Goal: Transaction & Acquisition: Purchase product/service

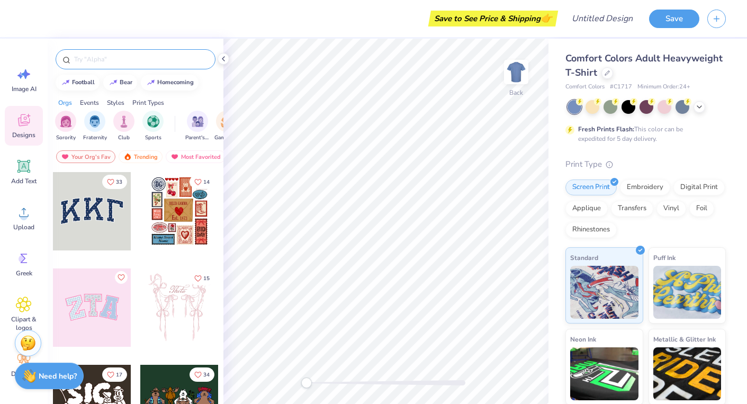
click at [100, 59] on input "text" at bounding box center [141, 59] width 136 height 11
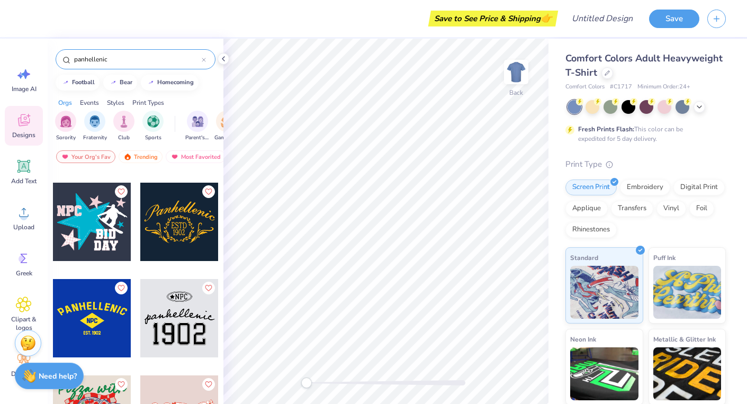
scroll to position [1146, 0]
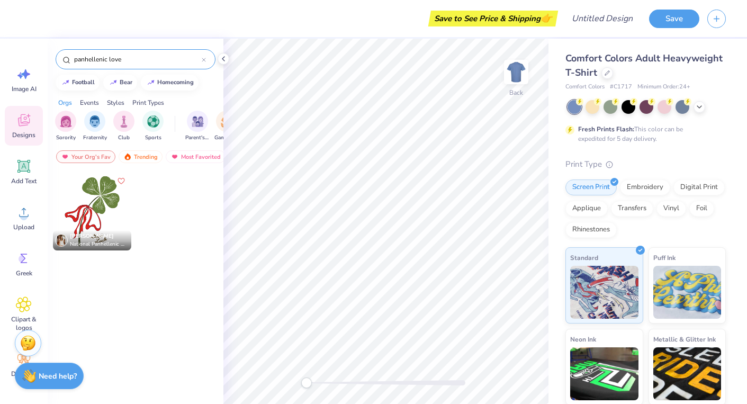
click at [116, 59] on input "panhellenic love" at bounding box center [137, 59] width 129 height 11
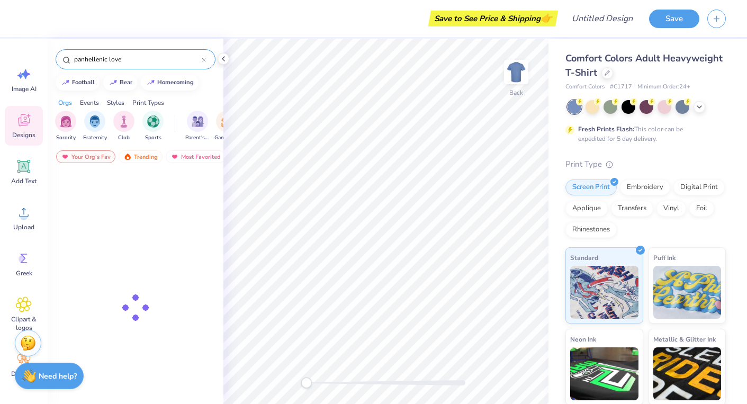
click at [116, 59] on input "panhellenic love" at bounding box center [137, 59] width 129 height 11
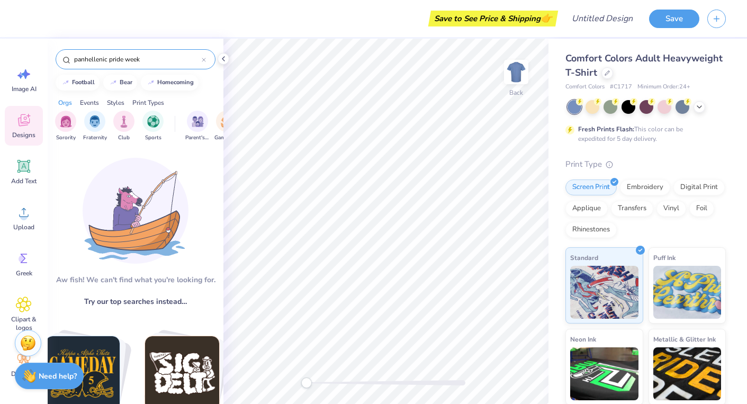
drag, startPoint x: 144, startPoint y: 60, endPoint x: 108, endPoint y: 60, distance: 36.0
click at [108, 60] on input "panhellenic pride week" at bounding box center [137, 59] width 129 height 11
type input "panhellenic"
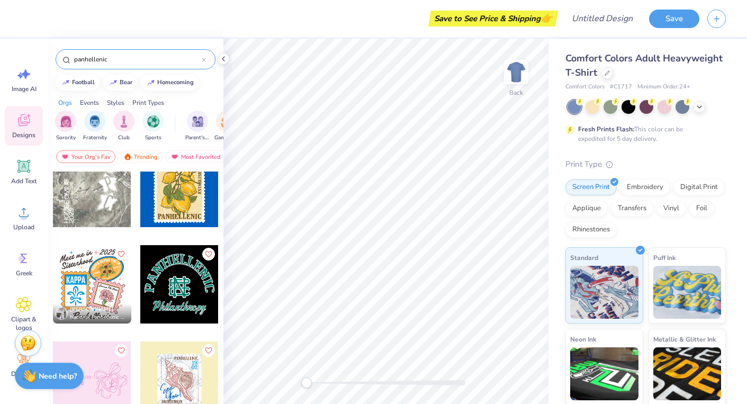
scroll to position [0, 0]
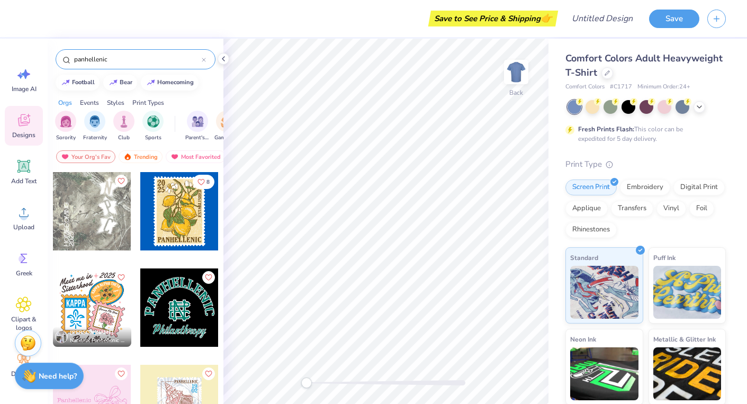
click at [204, 58] on icon at bounding box center [204, 60] width 4 height 4
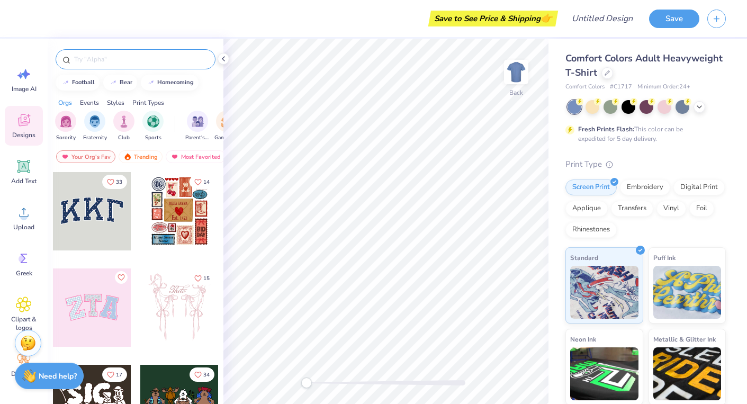
click at [561, 34] on div "Save to See Price & Shipping 👉 Design Title Save" at bounding box center [373, 18] width 747 height 37
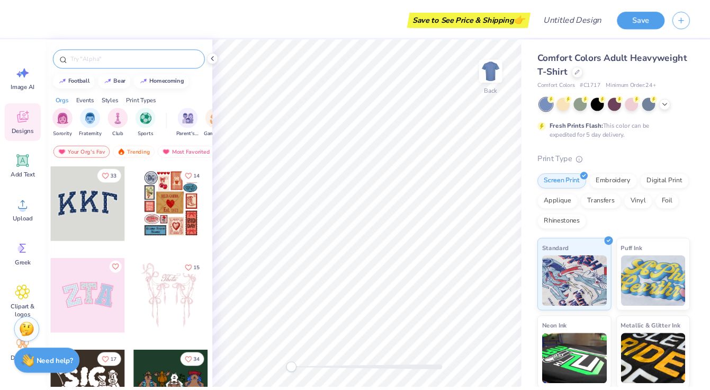
scroll to position [137, 0]
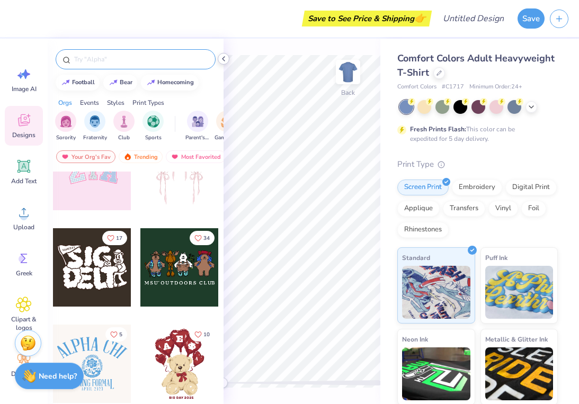
click at [224, 59] on icon at bounding box center [223, 59] width 8 height 8
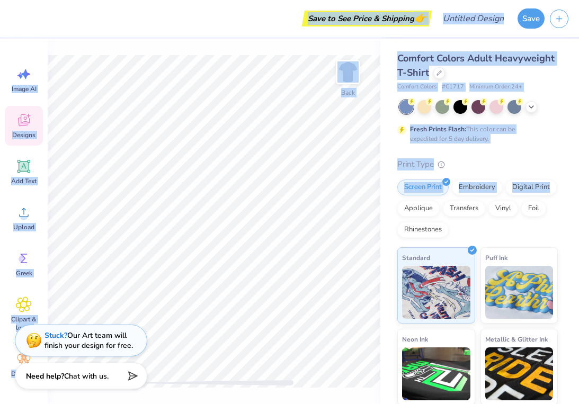
drag, startPoint x: 576, startPoint y: 203, endPoint x: 619, endPoint y: 203, distance: 42.9
click at [579, 203] on html "Save to See Price & Shipping 👉 Design Title Save Image AI Designs Add Text Uplo…" at bounding box center [289, 202] width 579 height 404
click at [576, 188] on div "Comfort Colors Adult Heavyweight T-Shirt Comfort Colors # C1717 Minimum Order: …" at bounding box center [479, 263] width 198 height 448
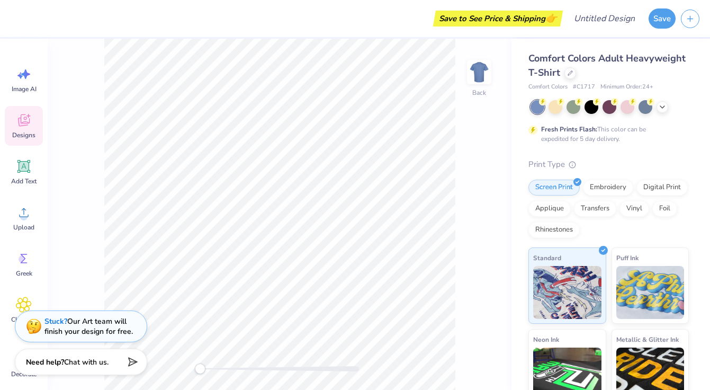
click at [24, 114] on icon at bounding box center [24, 120] width 12 height 12
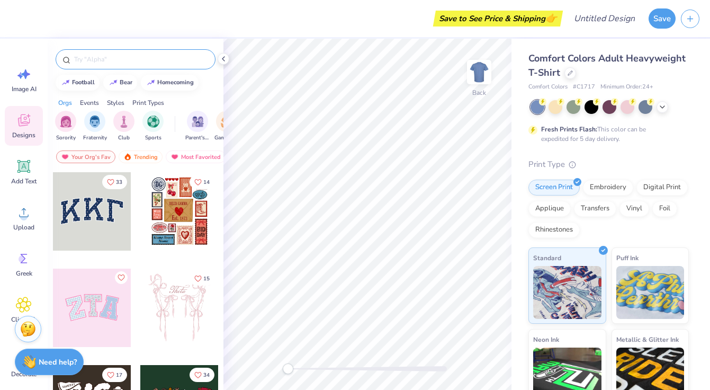
click at [106, 62] on input "text" at bounding box center [141, 59] width 136 height 11
type input "panhellenic"
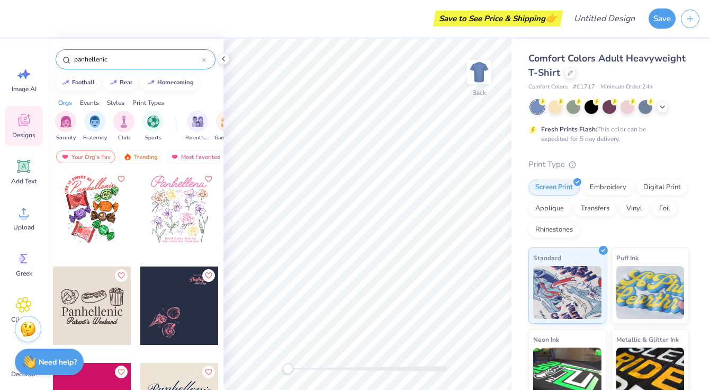
scroll to position [371, 0]
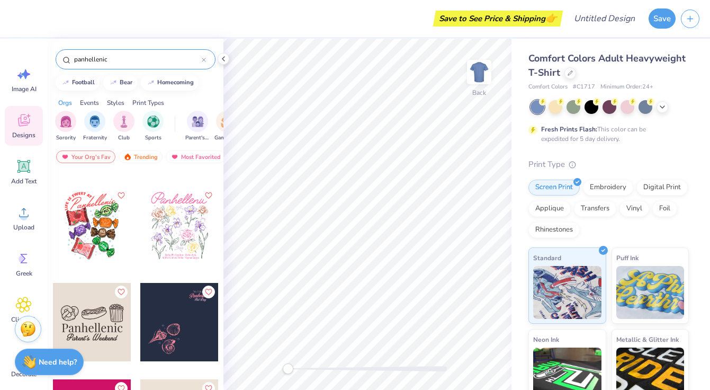
click at [163, 231] on div at bounding box center [179, 225] width 78 height 78
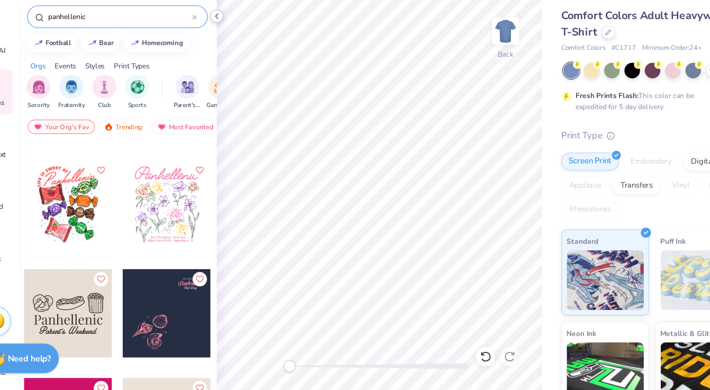
click at [225, 59] on icon at bounding box center [223, 59] width 8 height 8
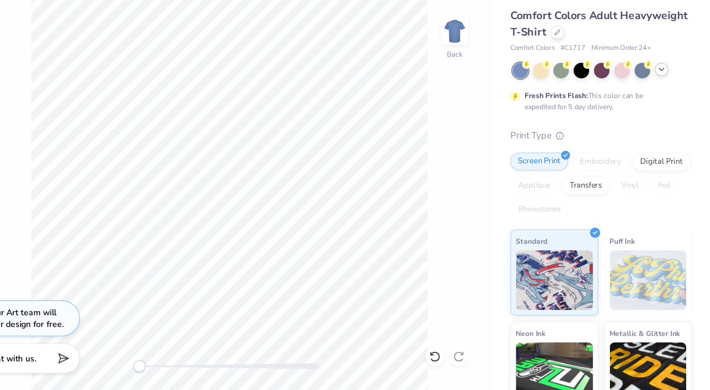
click at [664, 110] on div at bounding box center [662, 106] width 12 height 12
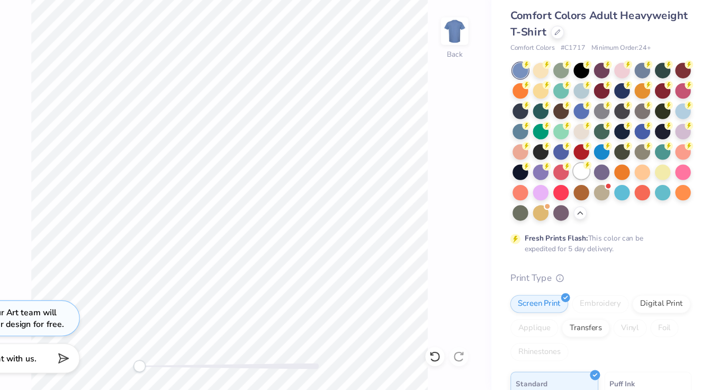
click at [592, 195] on div at bounding box center [591, 196] width 14 height 14
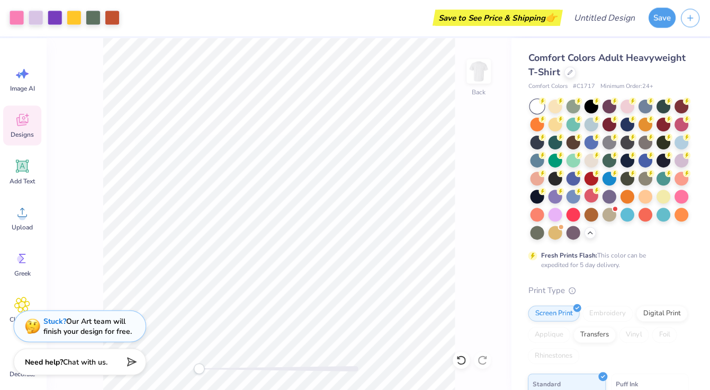
scroll to position [0, 0]
